Goal: Task Accomplishment & Management: Manage account settings

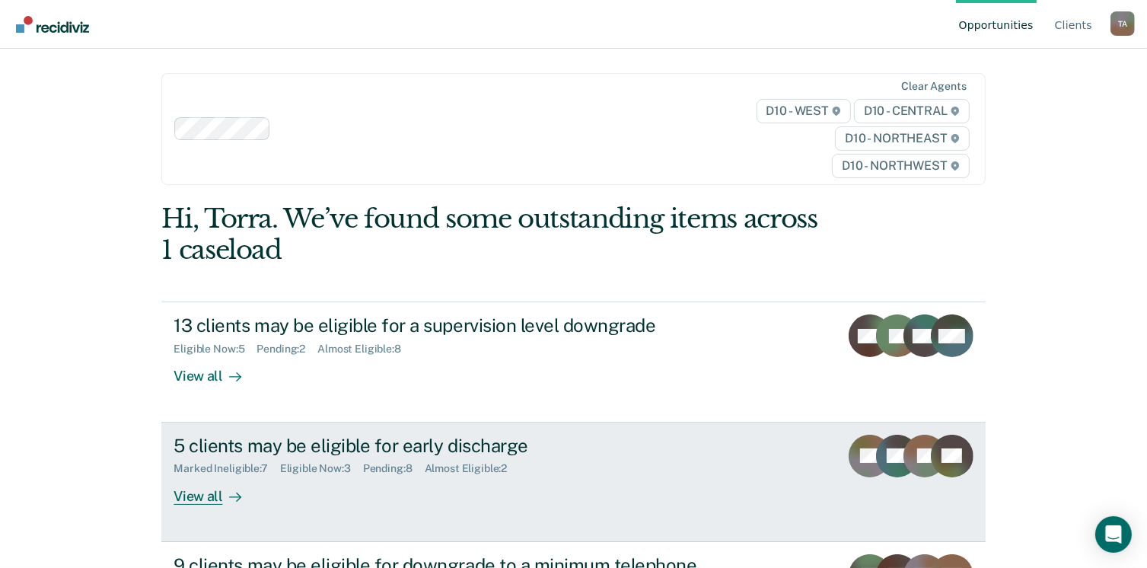
click at [195, 493] on div "View all" at bounding box center [216, 490] width 85 height 30
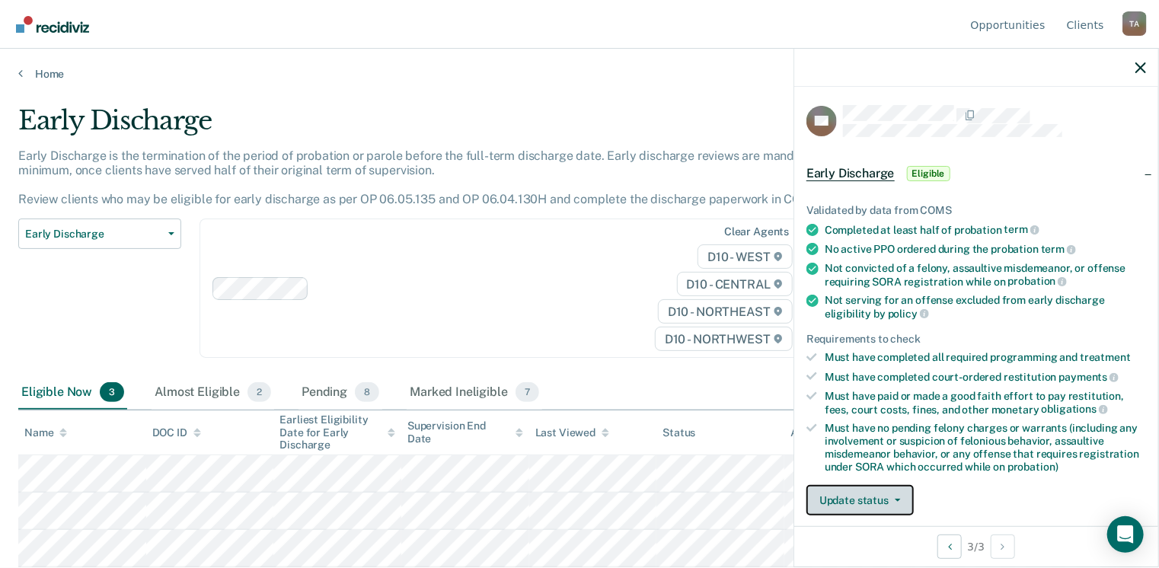
click at [902, 491] on button "Update status" at bounding box center [859, 500] width 107 height 30
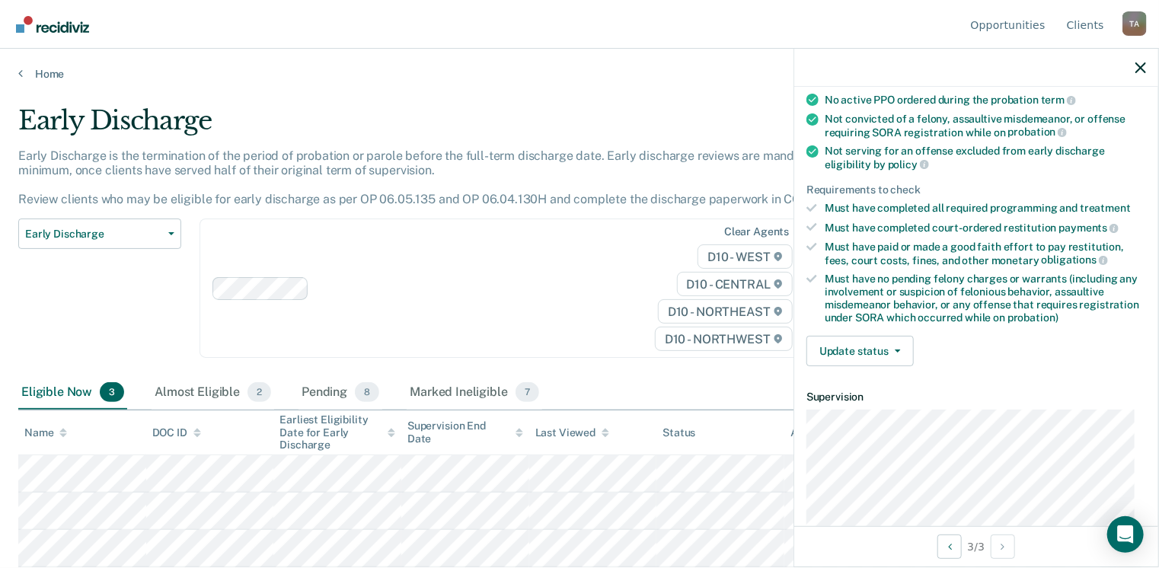
scroll to position [181, 0]
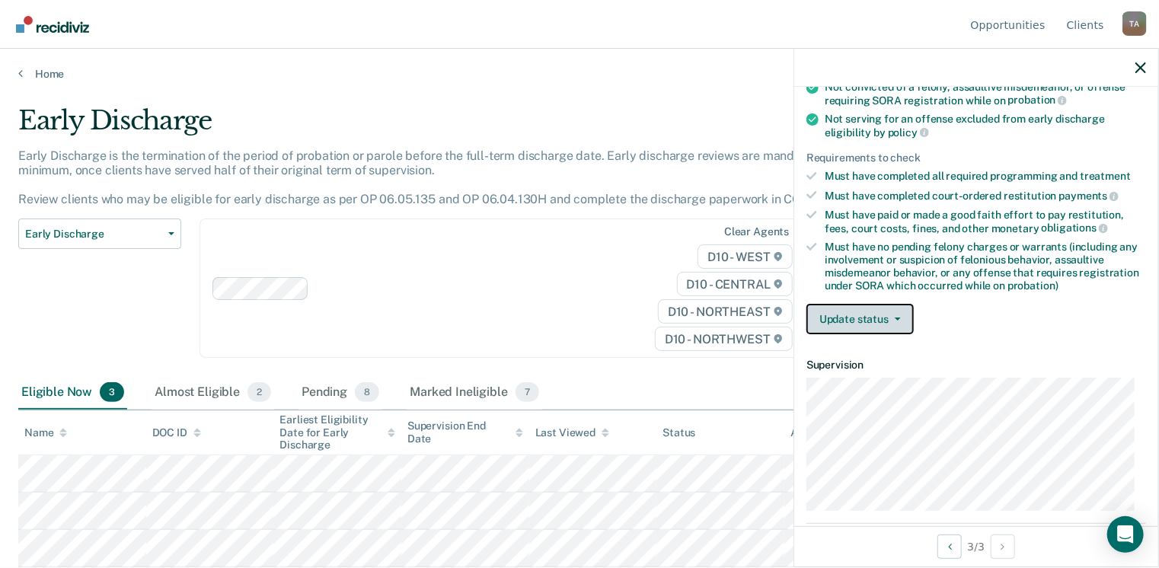
click at [898, 317] on button "Update status" at bounding box center [859, 319] width 107 height 30
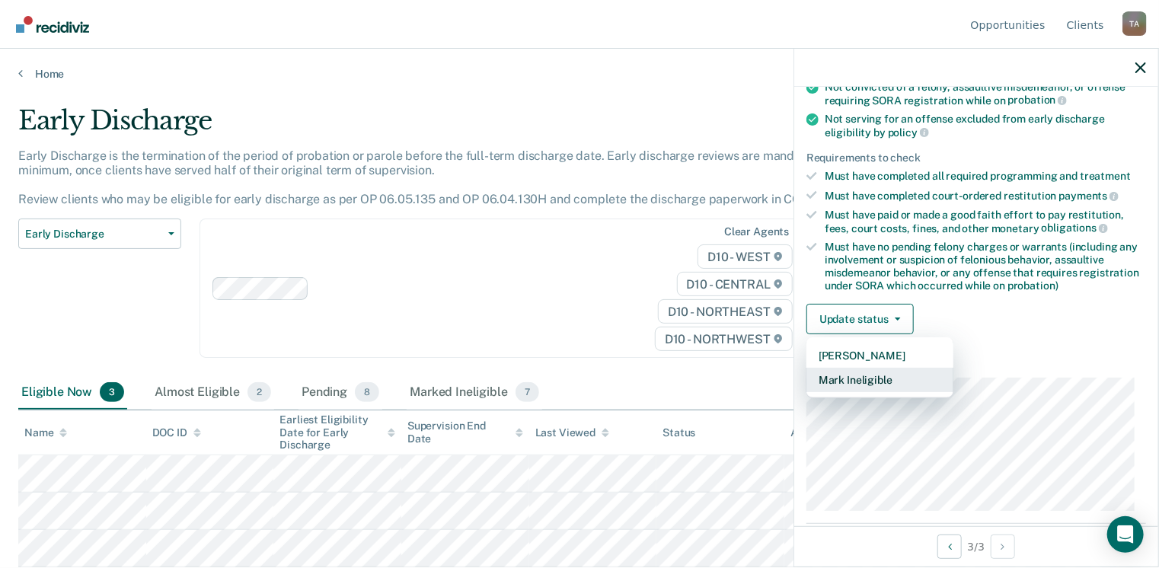
click at [886, 369] on button "Mark Ineligible" at bounding box center [879, 380] width 147 height 24
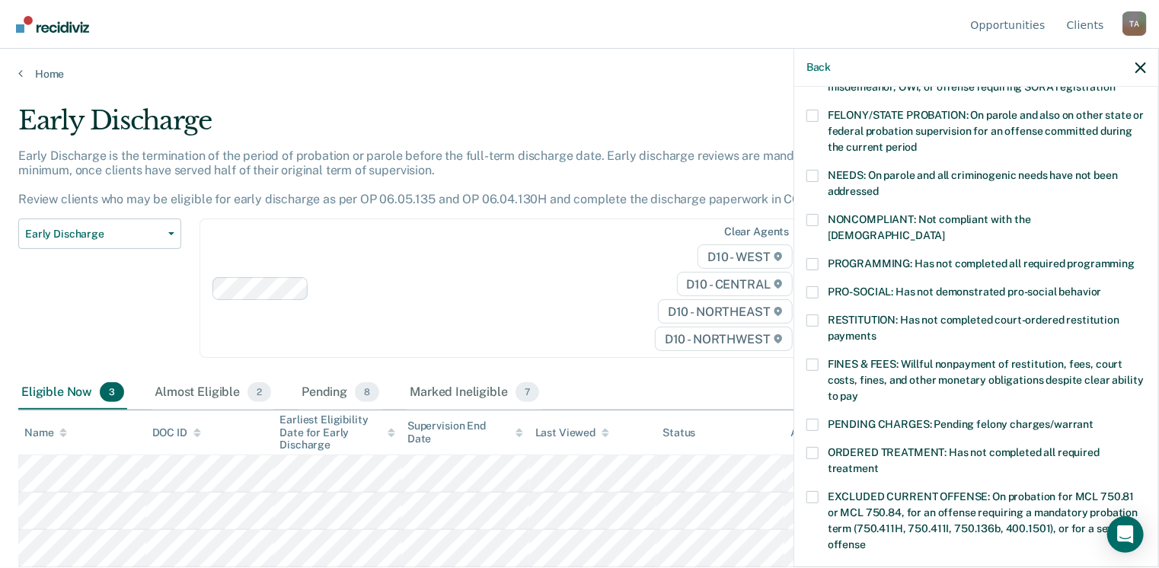
click at [815, 214] on span at bounding box center [812, 220] width 12 height 12
click at [945, 230] on input "NONCOMPLIANT: Not compliant with the [DEMOGRAPHIC_DATA]" at bounding box center [945, 230] width 0 height 0
click at [811, 258] on span at bounding box center [812, 264] width 12 height 12
click at [1134, 258] on input "PROGRAMMING: Has not completed all required programming" at bounding box center [1134, 258] width 0 height 0
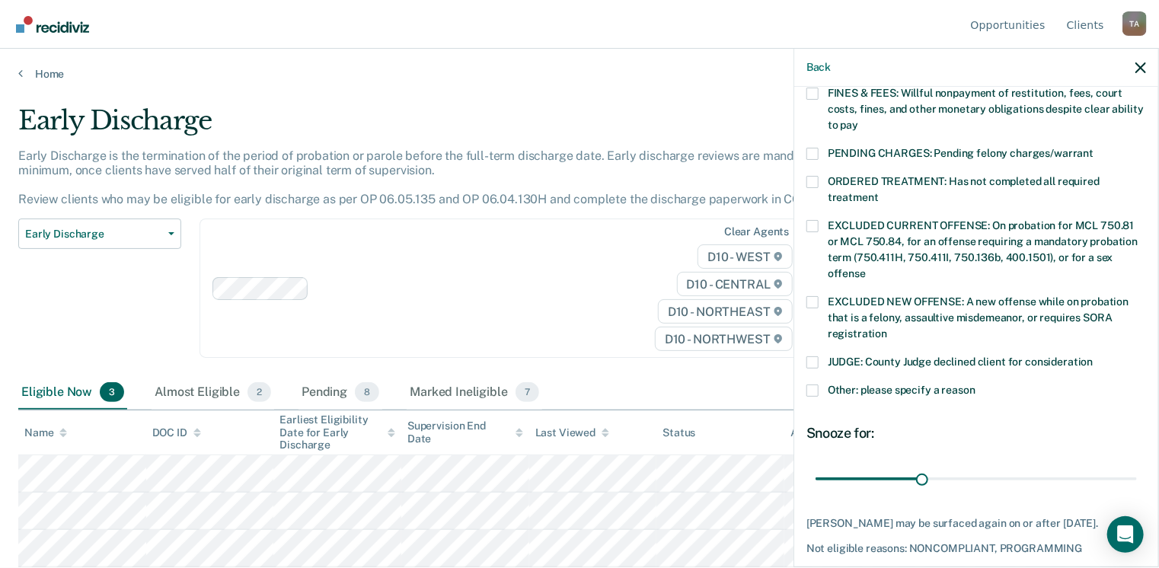
scroll to position [509, 0]
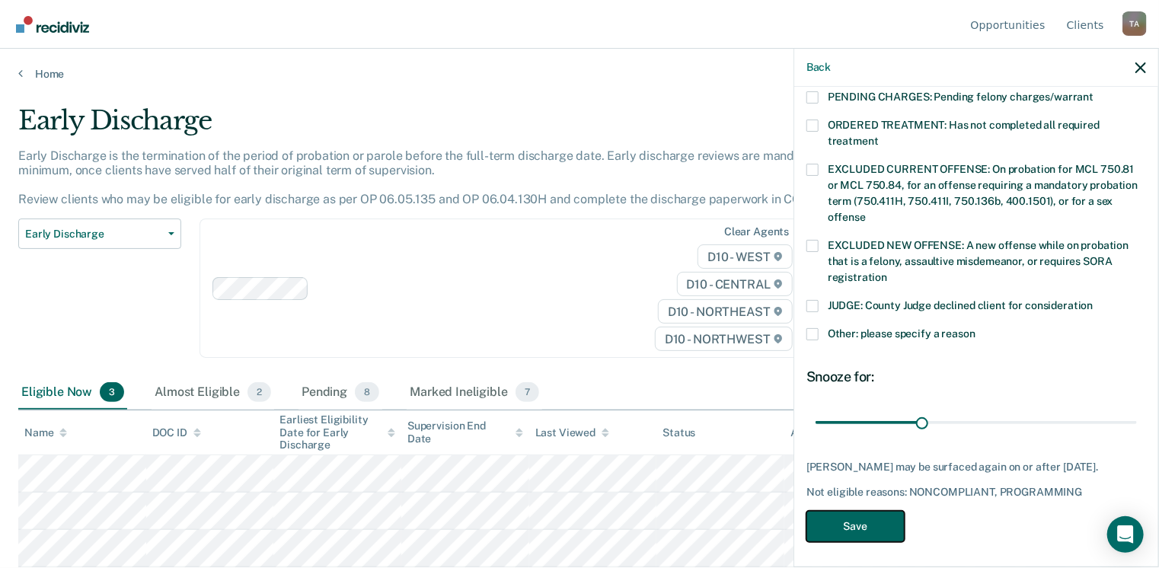
click at [847, 519] on button "Save" at bounding box center [855, 526] width 98 height 31
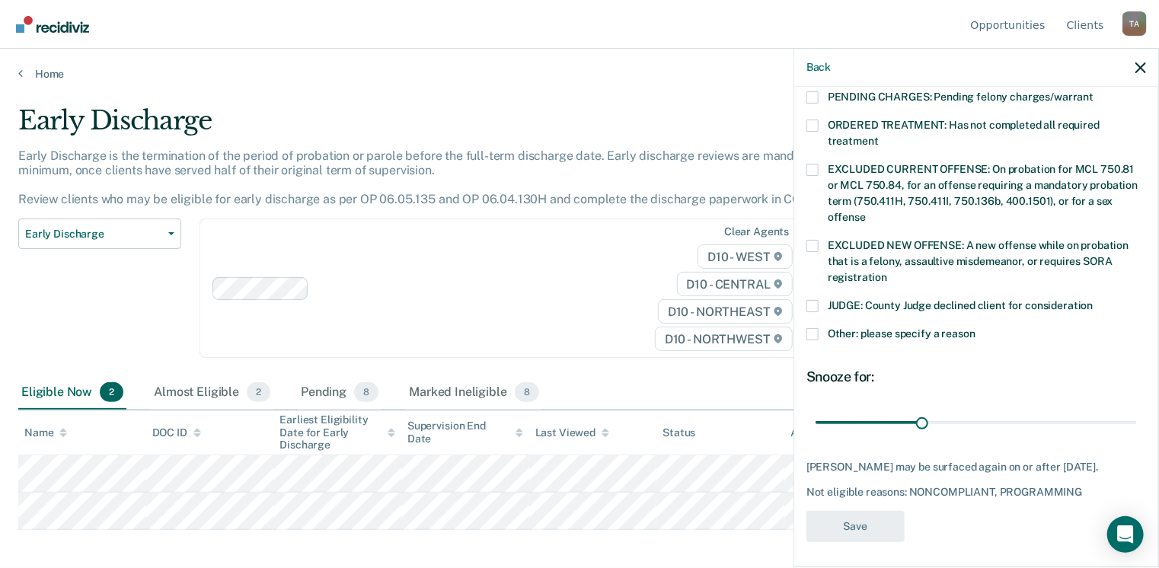
scroll to position [483, 0]
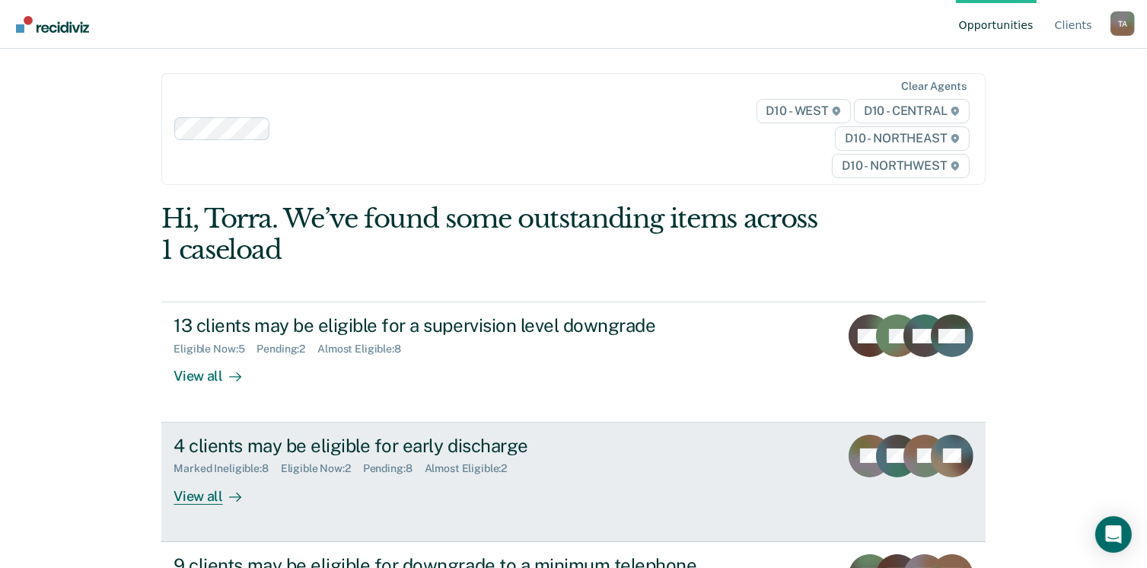
click at [195, 494] on div "View all" at bounding box center [216, 490] width 85 height 30
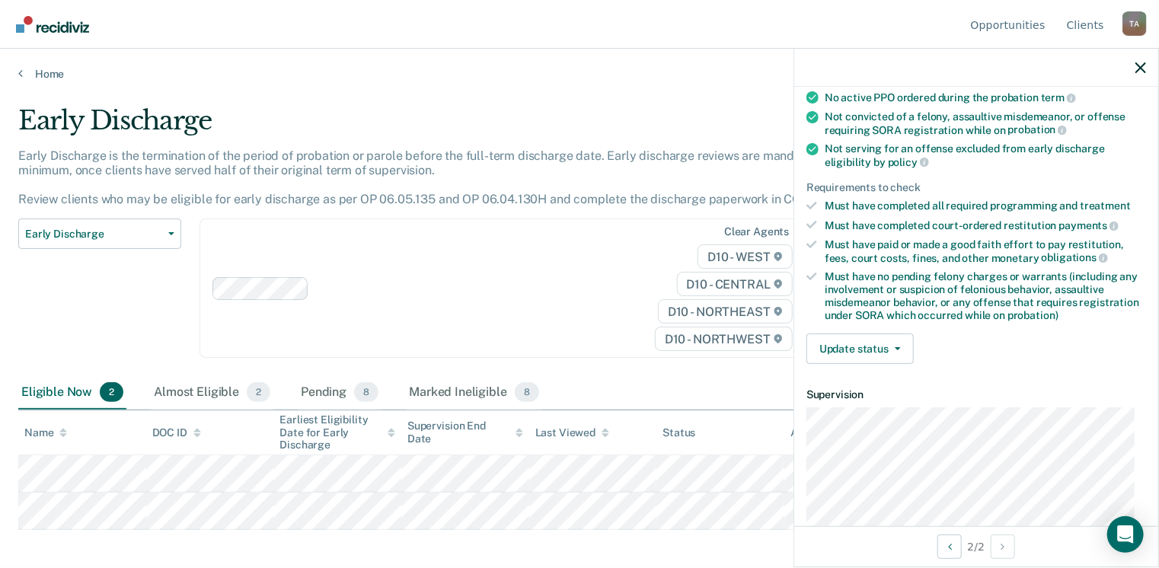
scroll to position [188, 0]
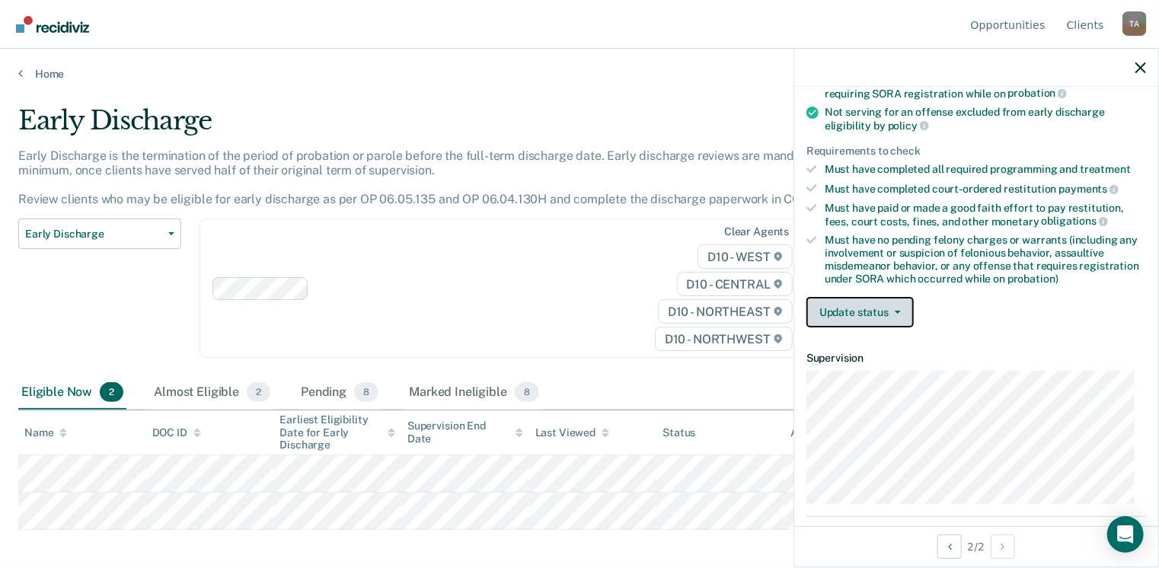
click at [898, 311] on icon "button" at bounding box center [898, 312] width 6 height 3
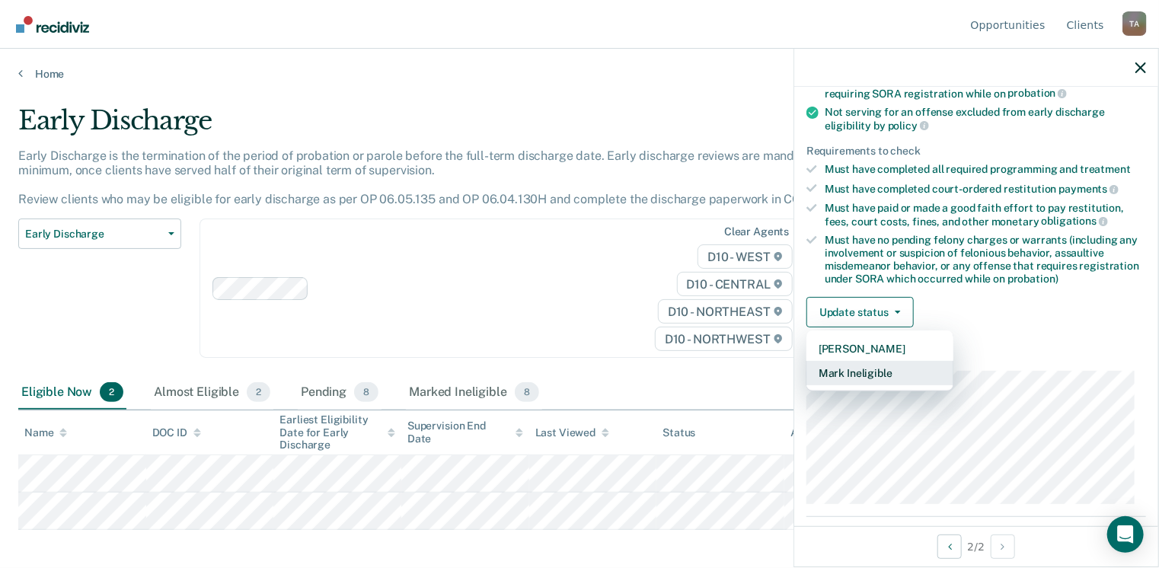
click at [852, 366] on button "Mark Ineligible" at bounding box center [879, 373] width 147 height 24
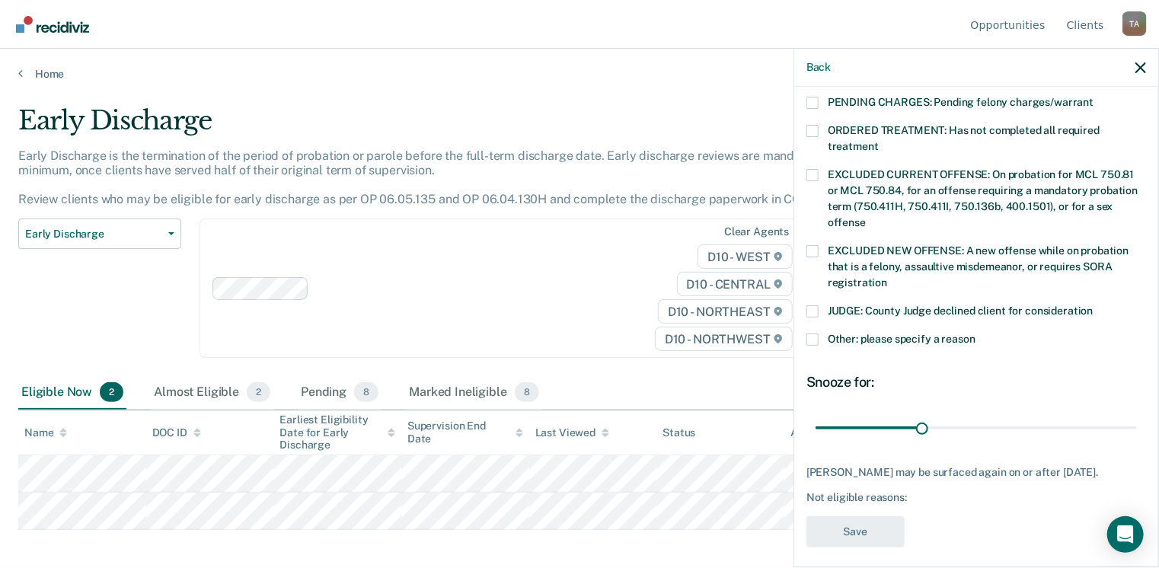
scroll to position [509, 0]
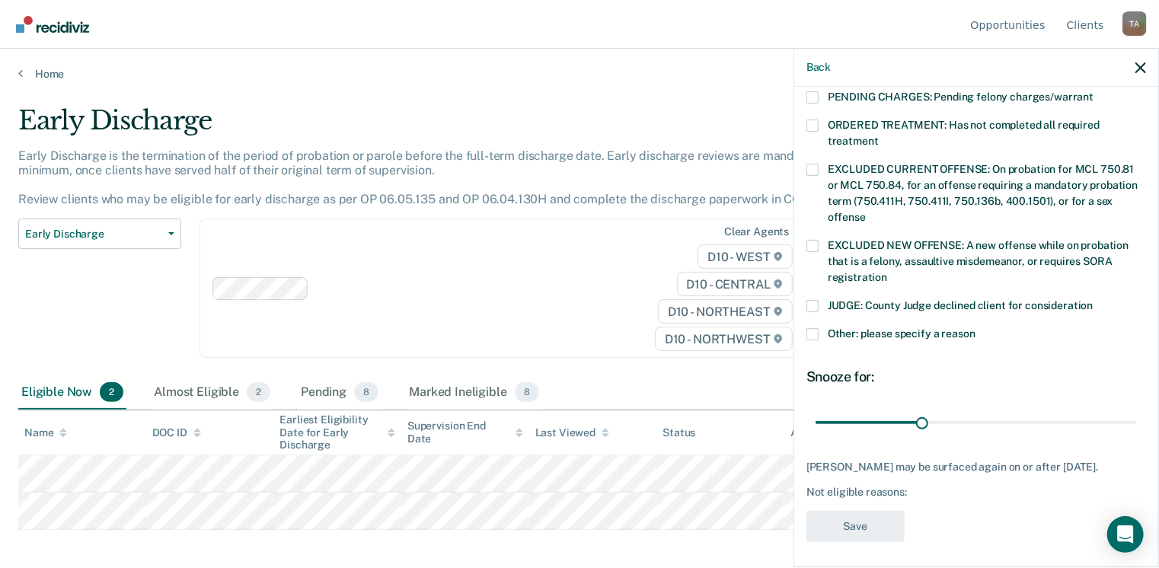
click at [817, 328] on span at bounding box center [812, 334] width 12 height 12
click at [975, 328] on input "Other: please specify a reason" at bounding box center [975, 328] width 0 height 0
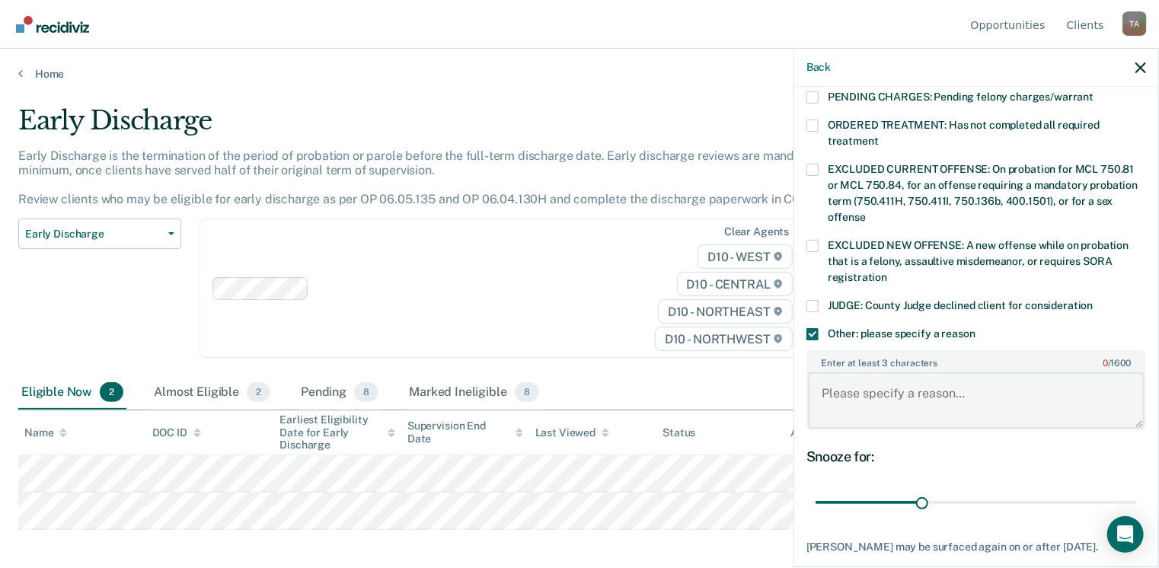
click at [865, 381] on textarea "Enter at least 3 characters 0 / 1600" at bounding box center [976, 400] width 337 height 56
type textarea "def must complete full term of probation in order to earn charge reduction"
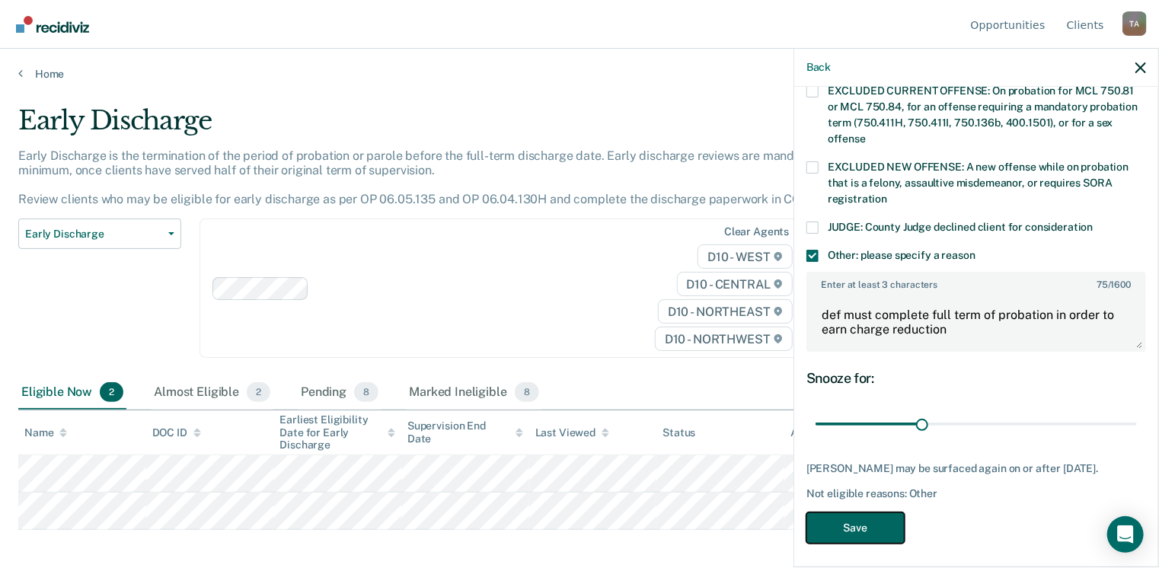
click at [885, 512] on button "Save" at bounding box center [855, 527] width 98 height 31
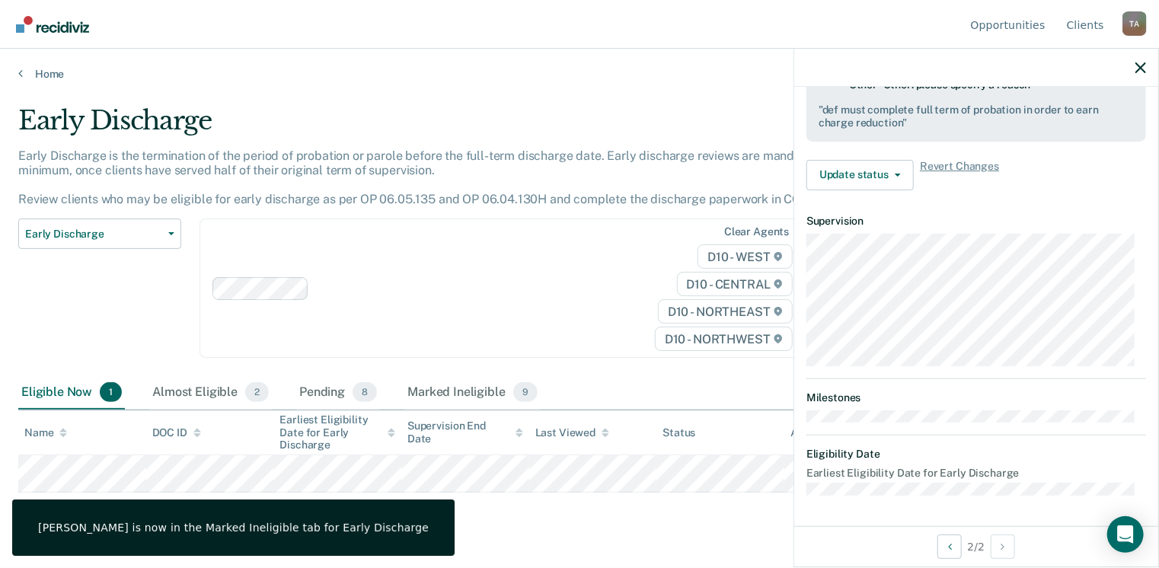
scroll to position [483, 0]
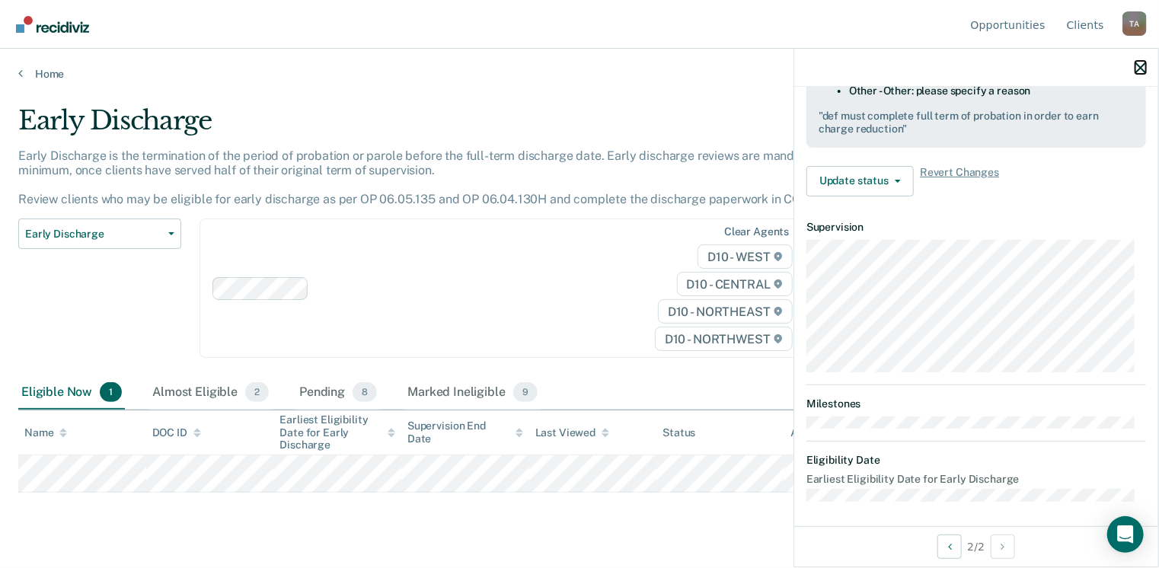
click at [1138, 62] on button "button" at bounding box center [1140, 67] width 11 height 13
